Goal: Check status: Check status

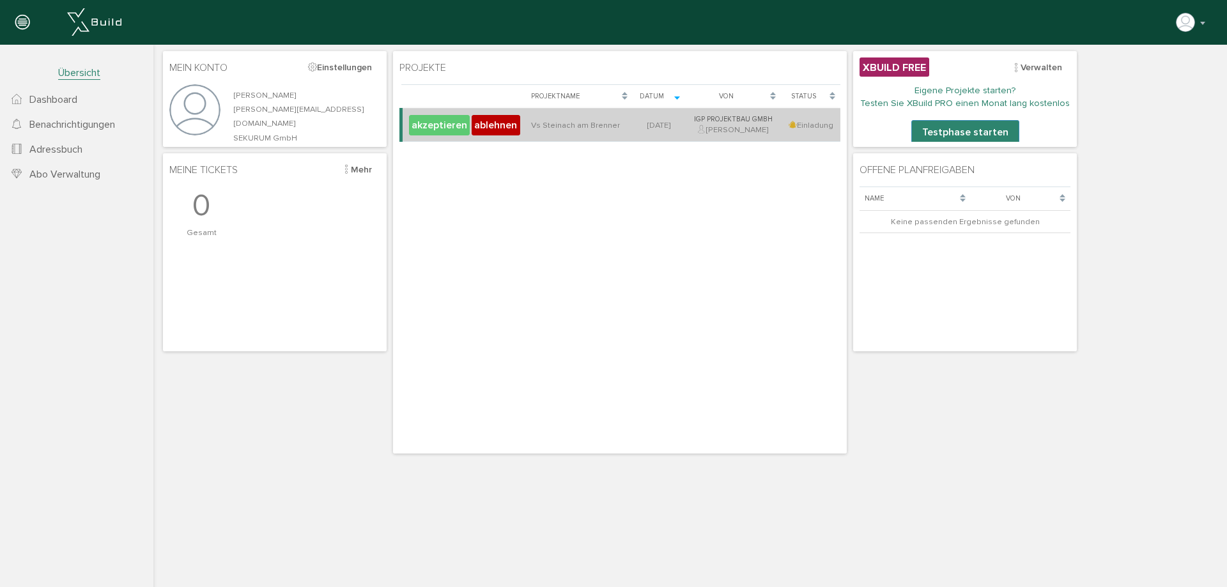
click at [439, 127] on button "akzeptieren" at bounding box center [439, 125] width 61 height 20
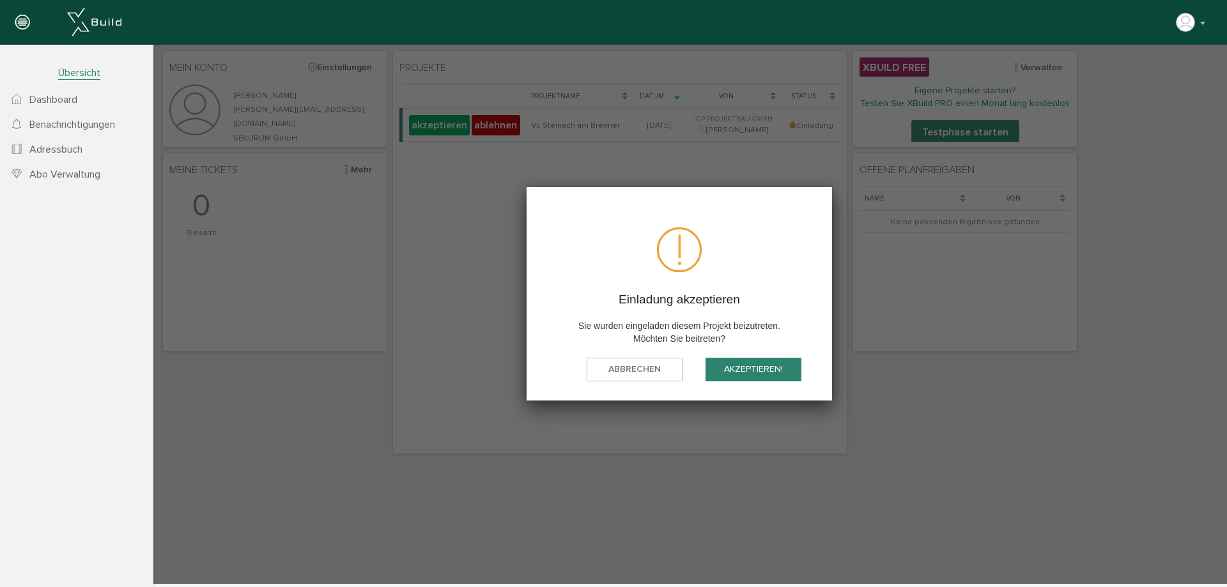
click at [747, 369] on button "akzeptieren!" at bounding box center [754, 370] width 96 height 24
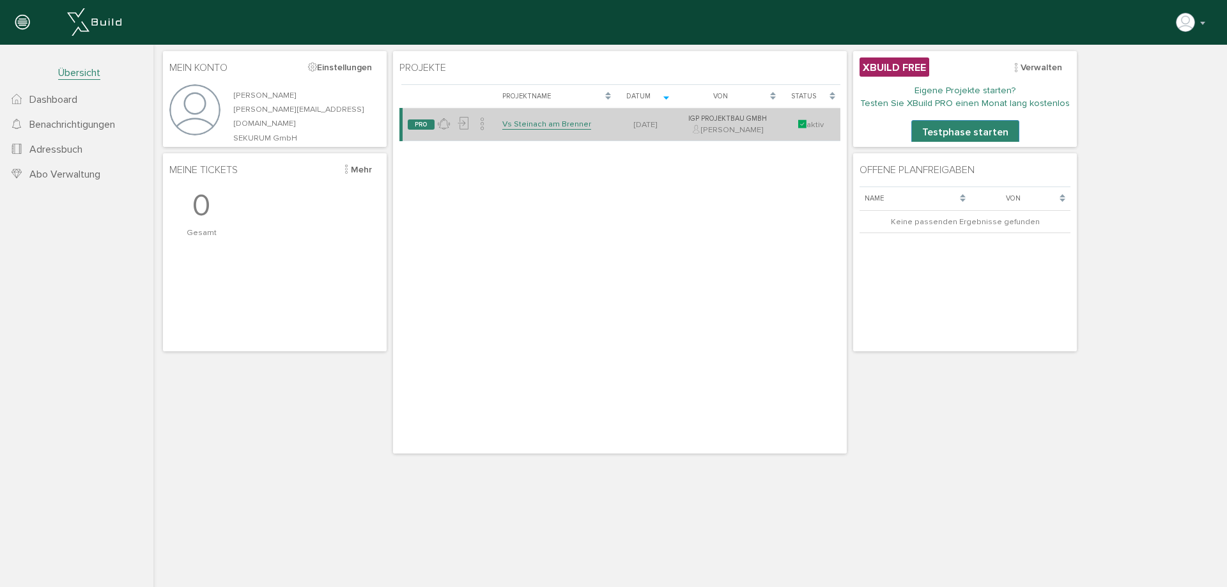
click at [550, 125] on link "Vs Steinach am Brenner" at bounding box center [546, 124] width 89 height 11
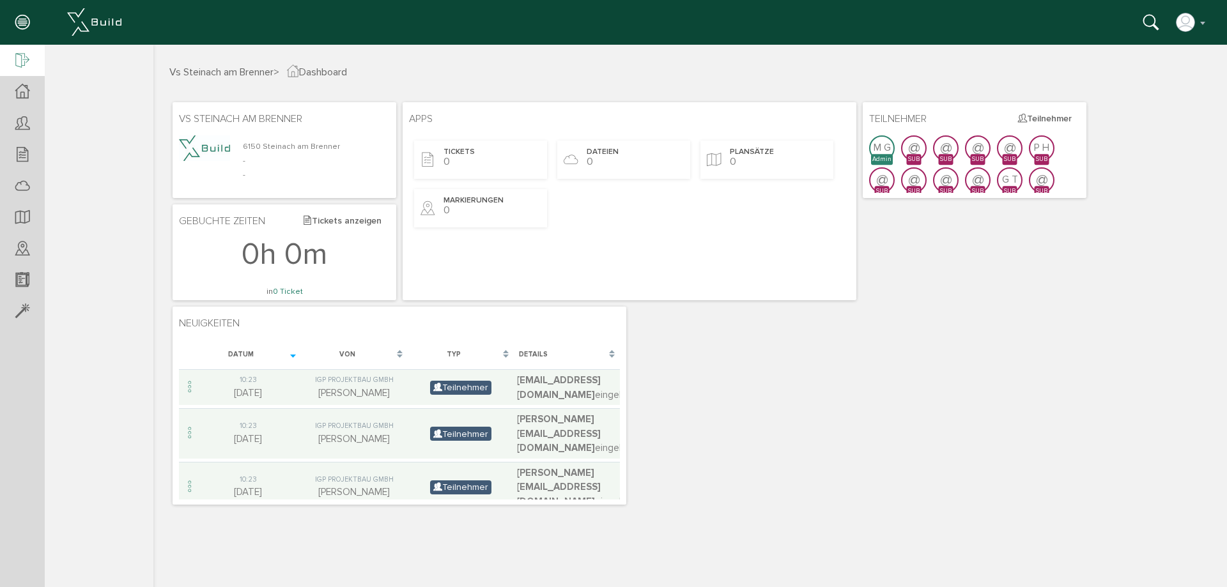
click at [16, 61] on icon at bounding box center [22, 61] width 14 height 18
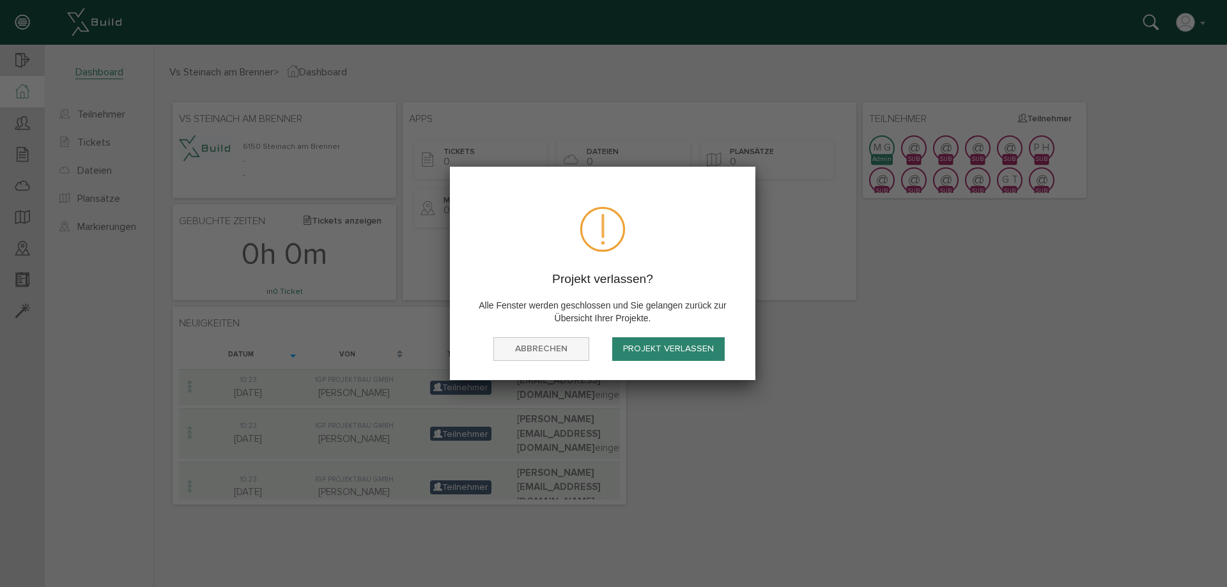
drag, startPoint x: 536, startPoint y: 348, endPoint x: 300, endPoint y: 160, distance: 301.1
click at [536, 348] on button "abbrechen" at bounding box center [541, 349] width 96 height 24
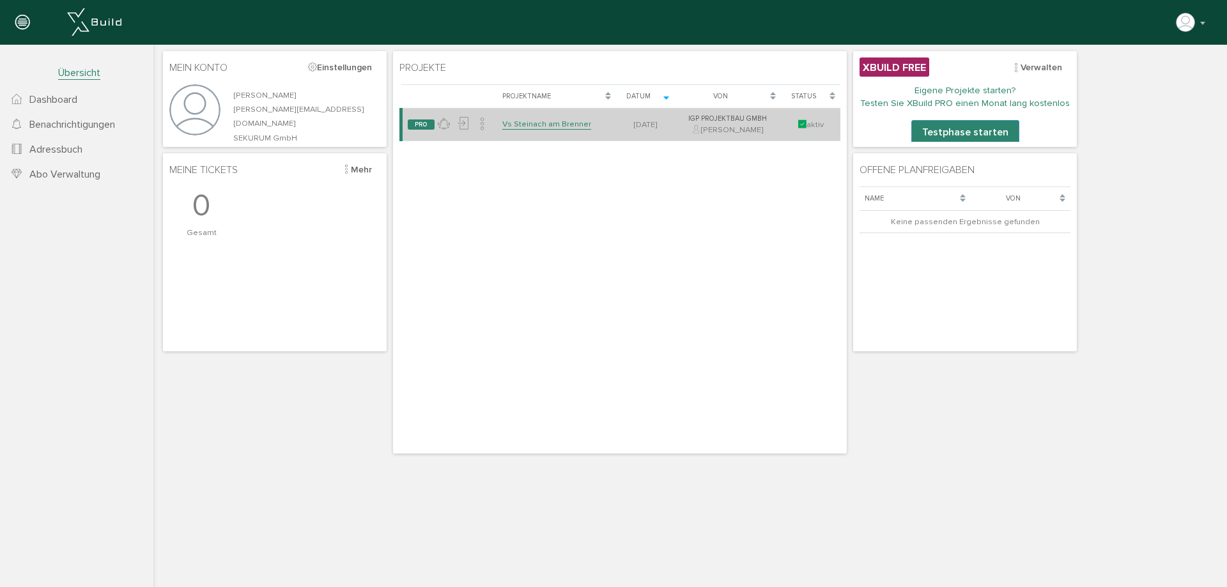
click at [525, 121] on link "Vs Steinach am Brenner" at bounding box center [546, 124] width 89 height 11
